Goal: Navigation & Orientation: Understand site structure

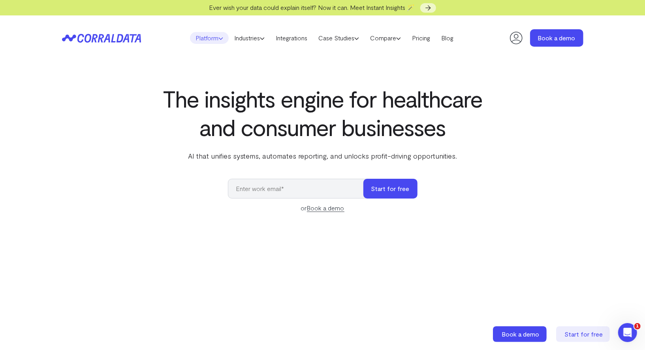
click at [214, 42] on link "Platform" at bounding box center [209, 38] width 39 height 12
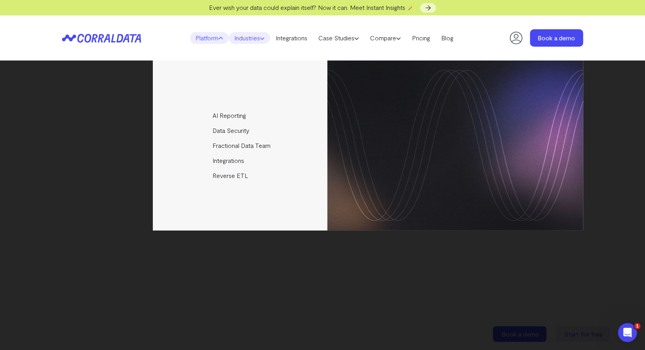
click at [254, 40] on link "Industries" at bounding box center [249, 38] width 41 height 12
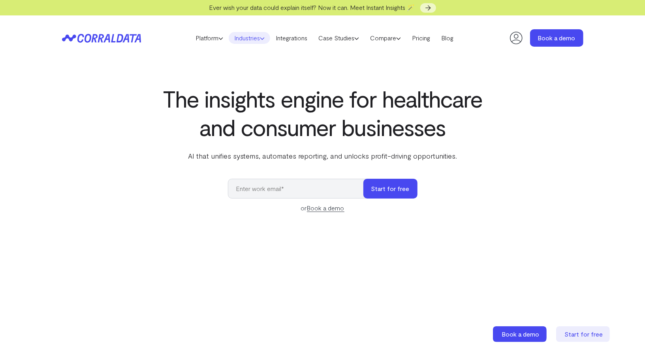
click at [243, 37] on link "Industries" at bounding box center [249, 38] width 41 height 12
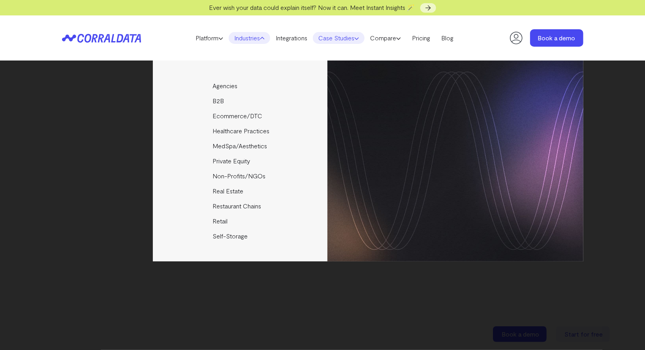
click at [334, 36] on link "Case Studies" at bounding box center [339, 38] width 52 height 12
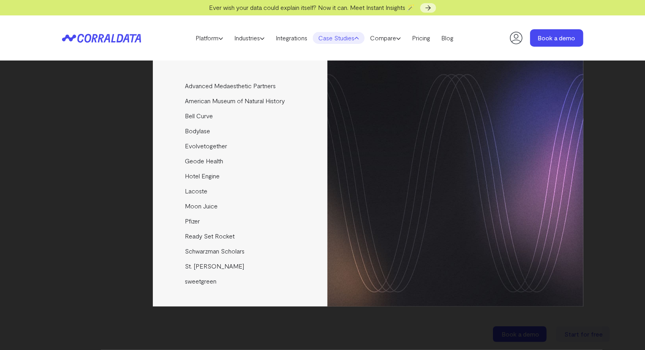
click at [351, 37] on link "Case Studies" at bounding box center [339, 38] width 52 height 12
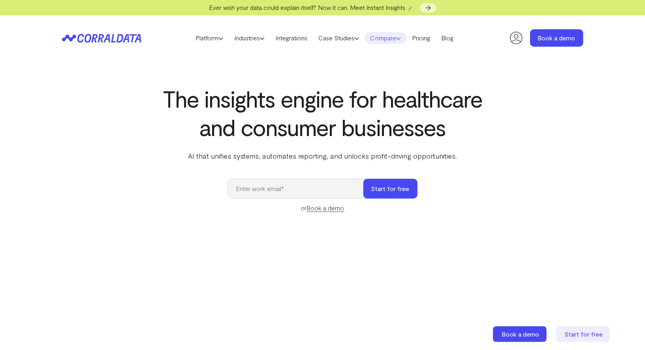
click at [398, 39] on link "Compare" at bounding box center [386, 38] width 42 height 12
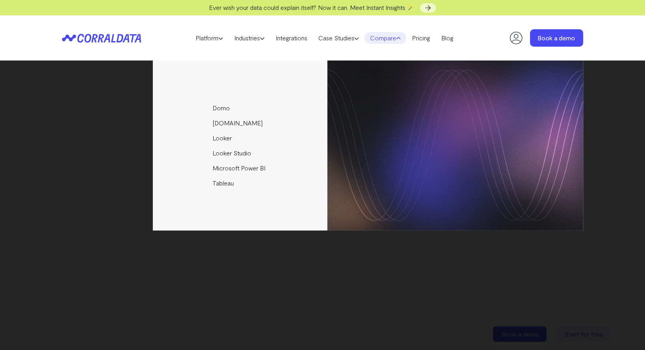
click at [398, 39] on link "Compare" at bounding box center [386, 38] width 42 height 12
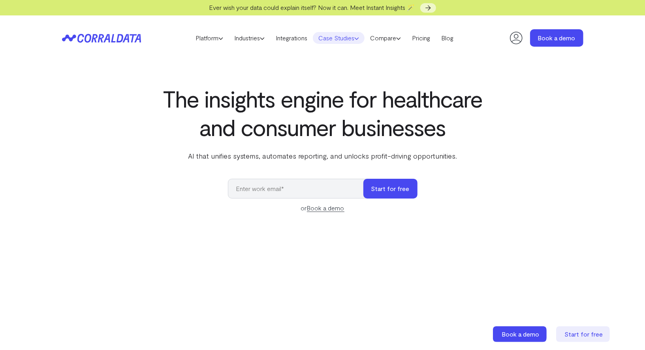
click at [321, 38] on link "Case Studies" at bounding box center [339, 38] width 52 height 12
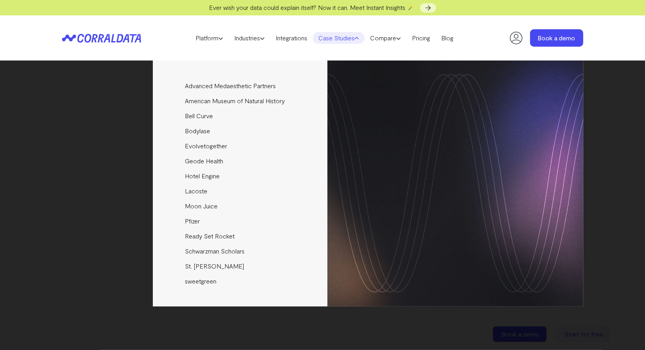
click at [323, 38] on link "Case Studies" at bounding box center [339, 38] width 52 height 12
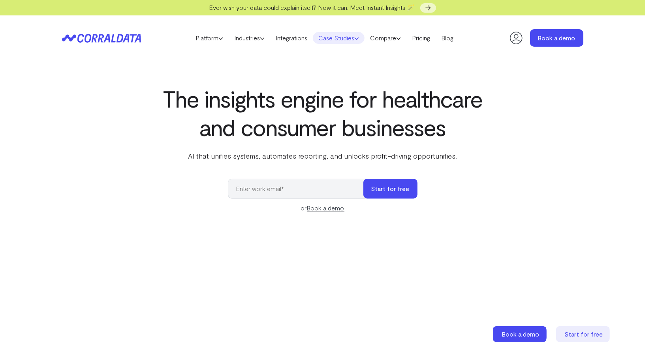
click at [322, 37] on link "Case Studies" at bounding box center [339, 38] width 52 height 12
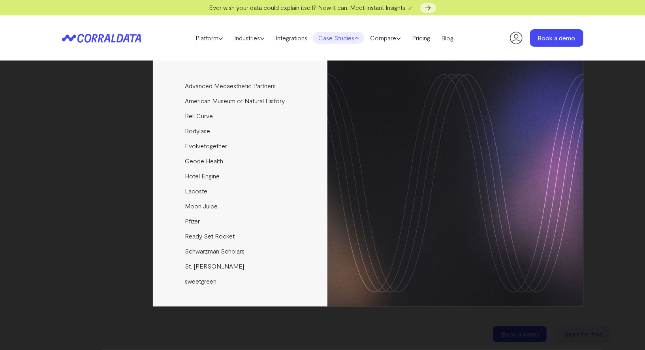
click at [312, 21] on header "Platform AI Reporting Use AI to effortlessly answer any business questions from…" at bounding box center [323, 37] width 522 height 45
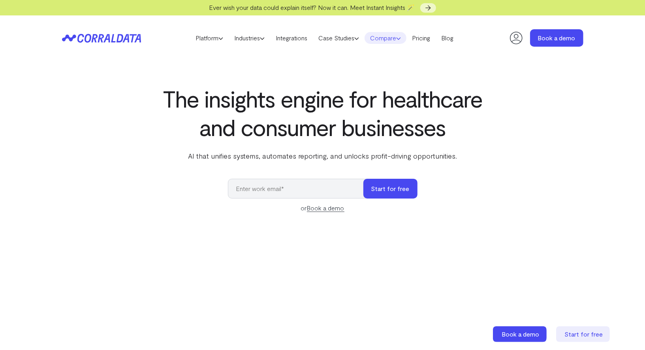
click at [401, 38] on icon at bounding box center [398, 38] width 5 height 5
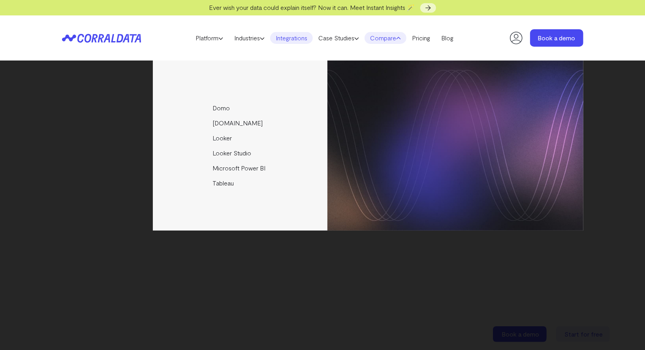
click at [289, 41] on link "Integrations" at bounding box center [291, 38] width 43 height 12
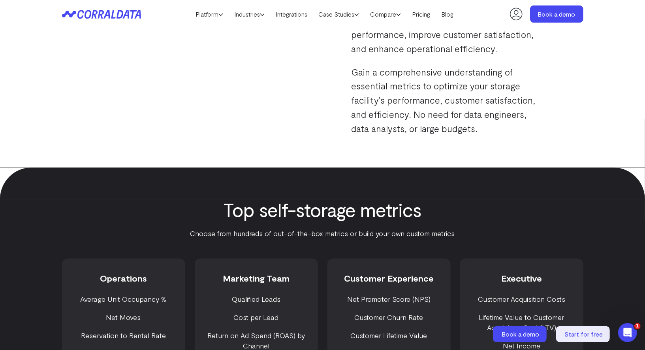
scroll to position [433, 0]
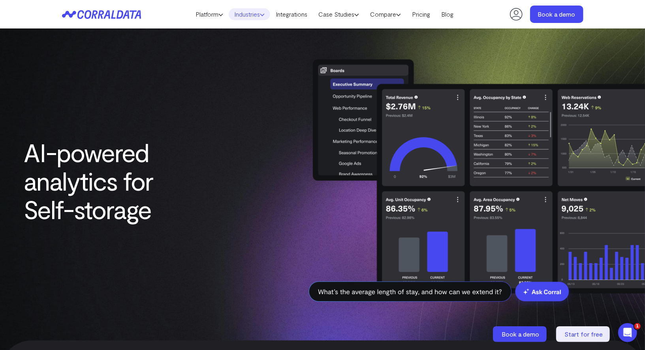
click at [251, 17] on link "Industries" at bounding box center [249, 14] width 41 height 12
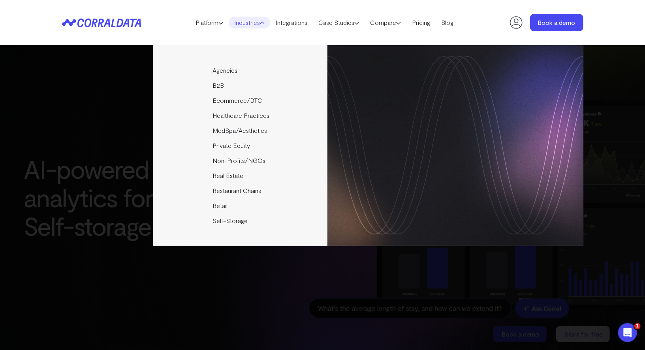
click at [250, 247] on div "Agencies Help your clients become data driven faster through seamless reporting…" at bounding box center [322, 197] width 645 height 305
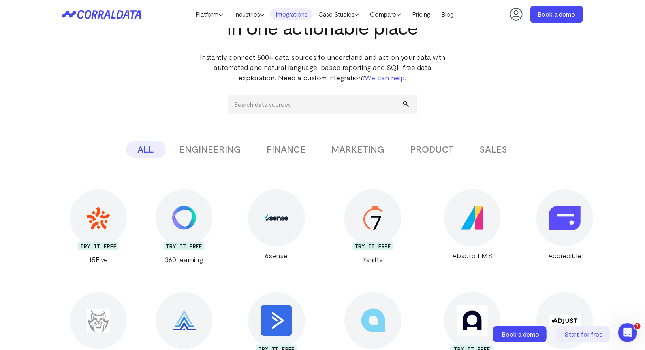
scroll to position [64, 0]
click at [217, 141] on button "ENGINEERING" at bounding box center [210, 149] width 85 height 17
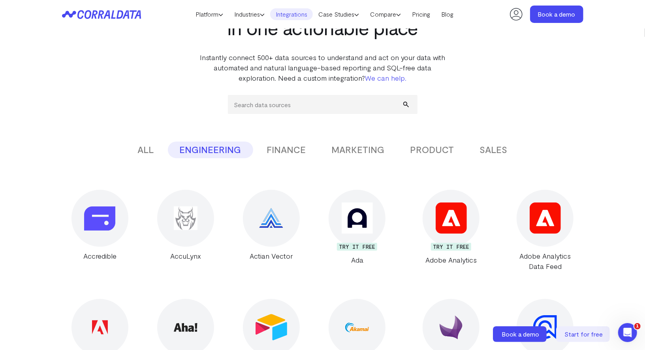
click at [296, 151] on button "FINANCE" at bounding box center [286, 149] width 63 height 17
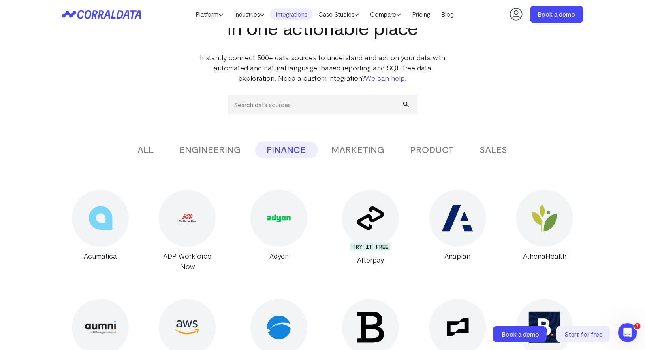
click at [351, 151] on button "MARKETING" at bounding box center [358, 149] width 77 height 17
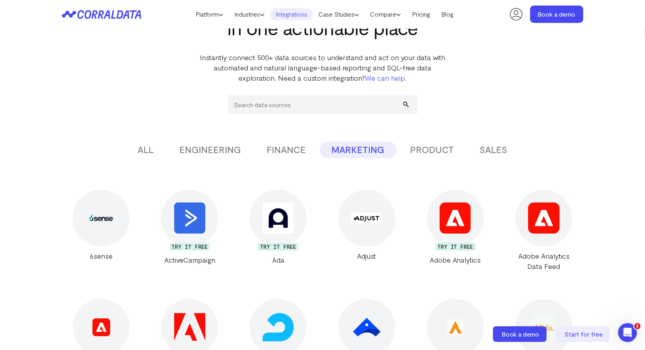
click at [426, 151] on button "PRODUCT" at bounding box center [433, 149] width 68 height 17
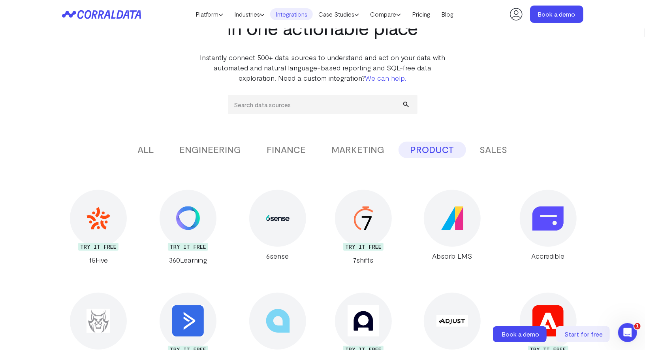
click at [494, 149] on button "SALES" at bounding box center [493, 149] width 51 height 17
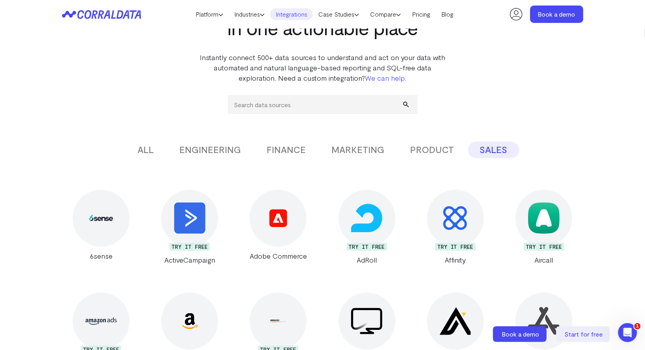
click at [429, 151] on button "PRODUCT" at bounding box center [433, 149] width 68 height 17
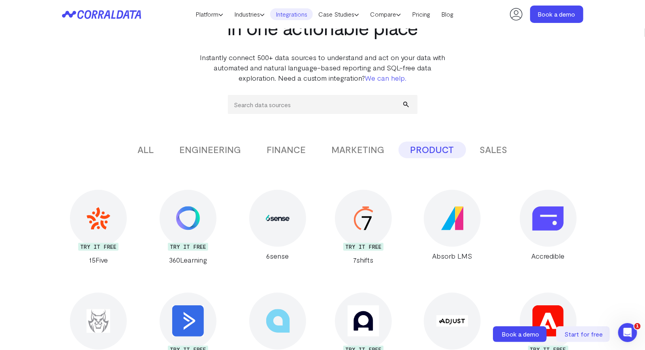
click at [354, 151] on button "MARKETING" at bounding box center [358, 149] width 77 height 17
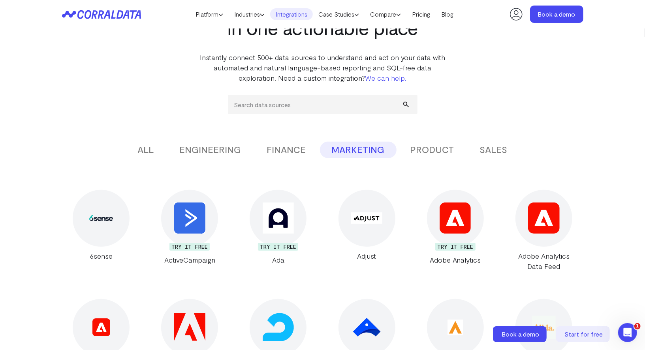
click at [292, 149] on button "FINANCE" at bounding box center [286, 149] width 63 height 17
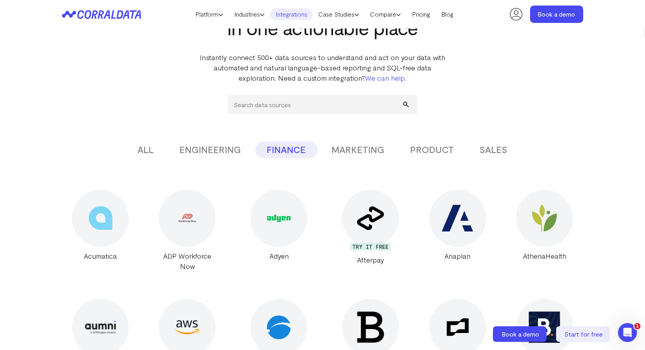
click at [190, 146] on button "ENGINEERING" at bounding box center [210, 149] width 85 height 17
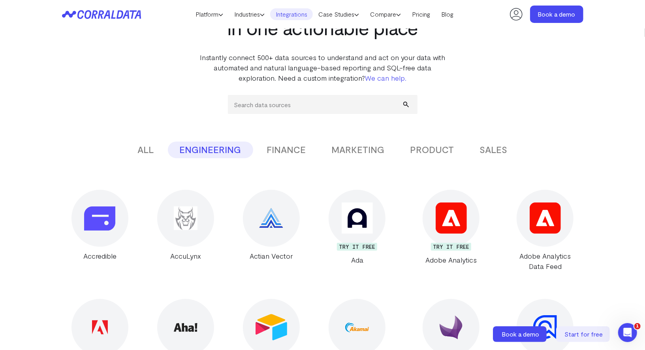
click at [151, 146] on button "ALL" at bounding box center [146, 149] width 40 height 17
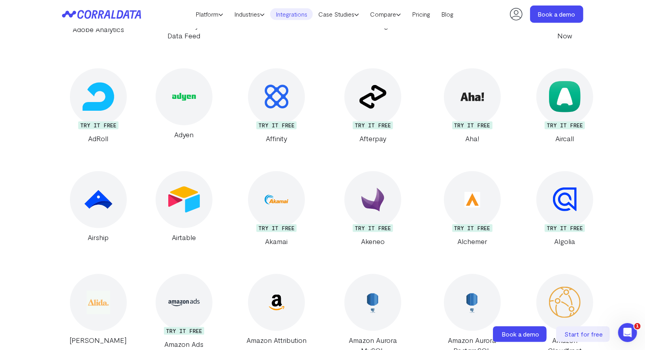
scroll to position [0, 0]
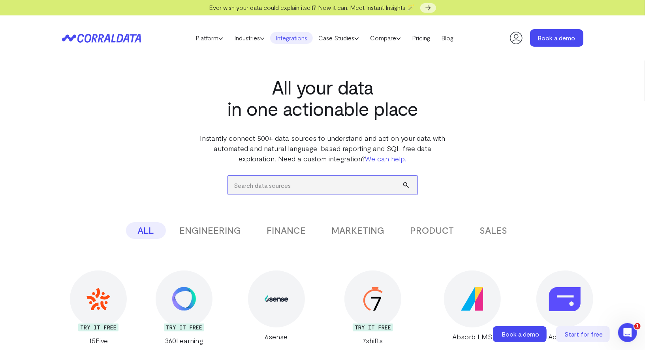
click at [279, 179] on input "search" at bounding box center [323, 184] width 190 height 19
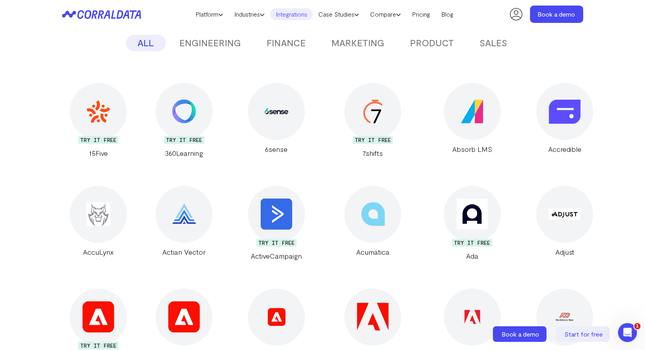
scroll to position [172, 0]
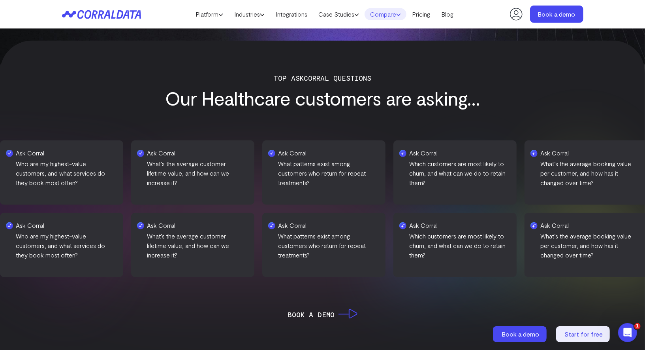
click at [377, 17] on link "Compare" at bounding box center [386, 14] width 42 height 12
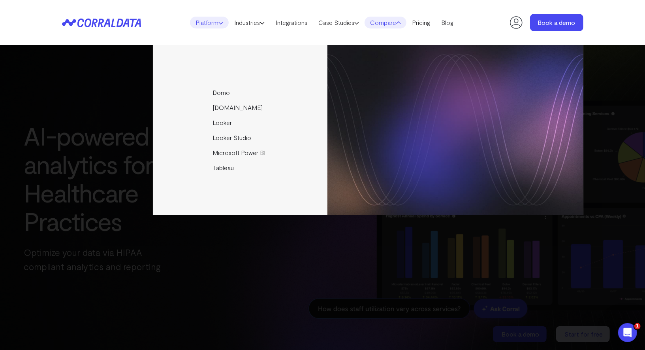
click at [206, 26] on link "Platform" at bounding box center [209, 23] width 39 height 12
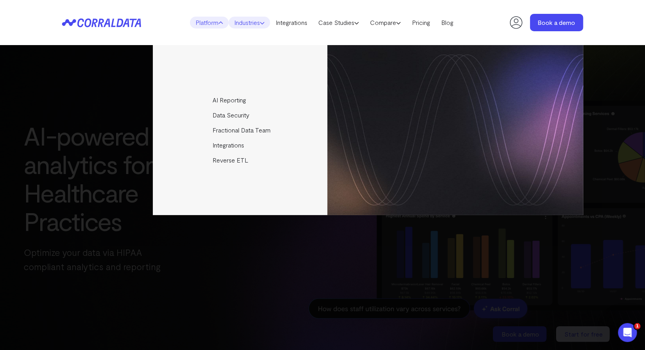
click at [260, 20] on link "Industries" at bounding box center [249, 23] width 41 height 12
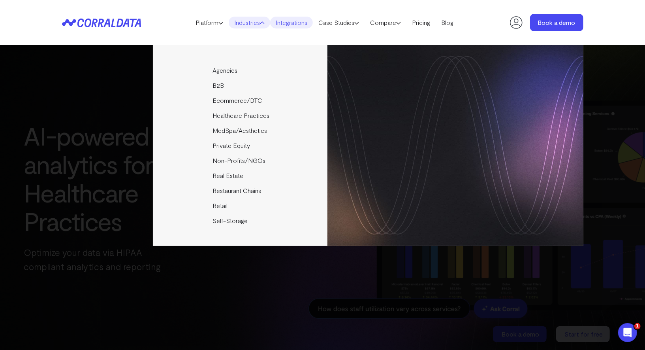
click at [300, 21] on link "Integrations" at bounding box center [291, 23] width 43 height 12
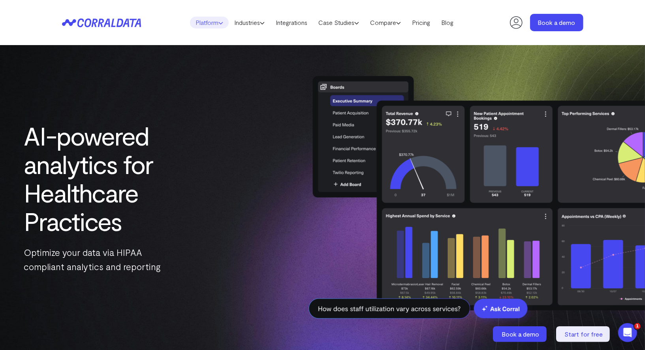
click at [222, 26] on link "Platform" at bounding box center [209, 23] width 39 height 12
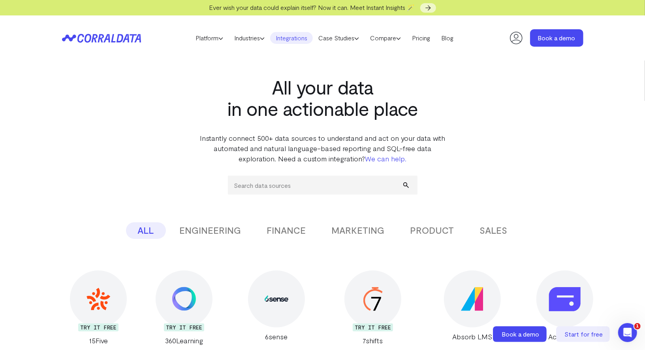
click at [205, 47] on header "Platform AI Reporting Use AI to effortlessly answer any business questions from…" at bounding box center [323, 37] width 522 height 45
click at [205, 40] on link "Platform" at bounding box center [209, 38] width 39 height 12
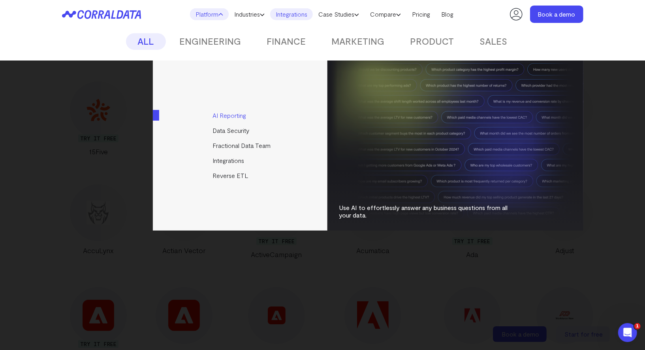
scroll to position [176, 0]
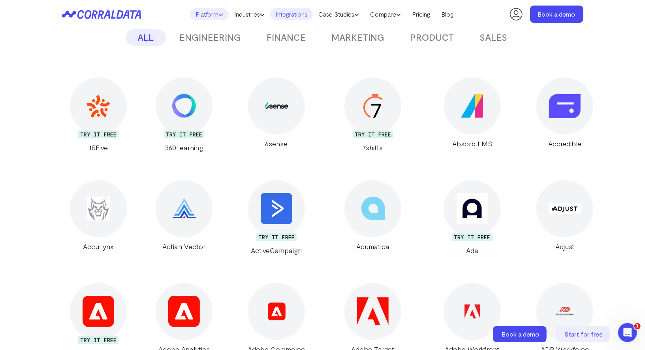
click at [213, 15] on link "Platform" at bounding box center [209, 14] width 39 height 12
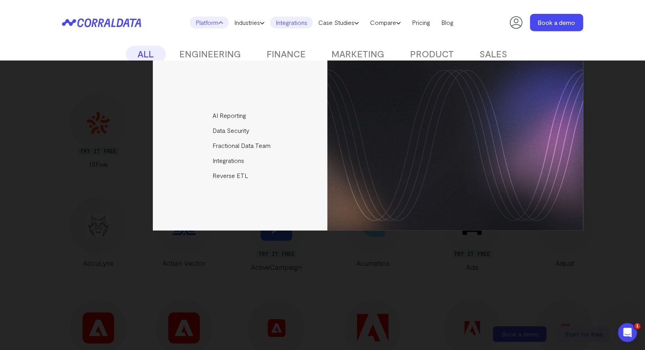
scroll to position [0, 0]
